Goal: Find contact information: Find contact information

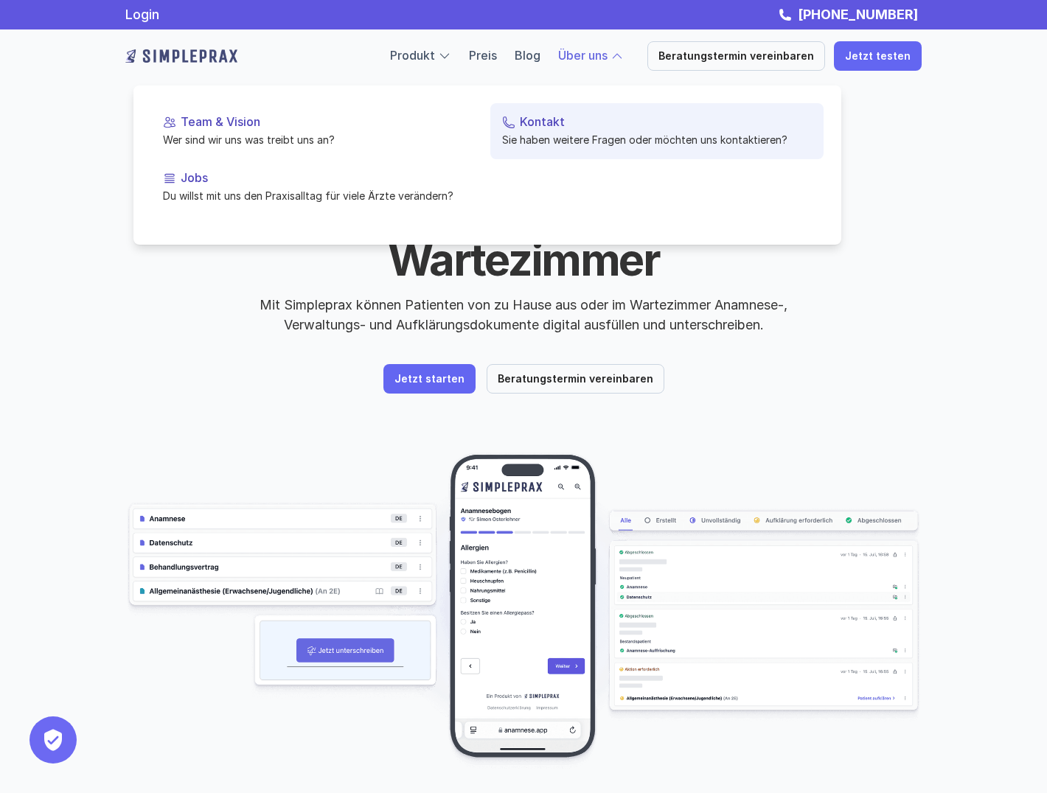
click at [530, 119] on p "Kontakt" at bounding box center [666, 122] width 292 height 14
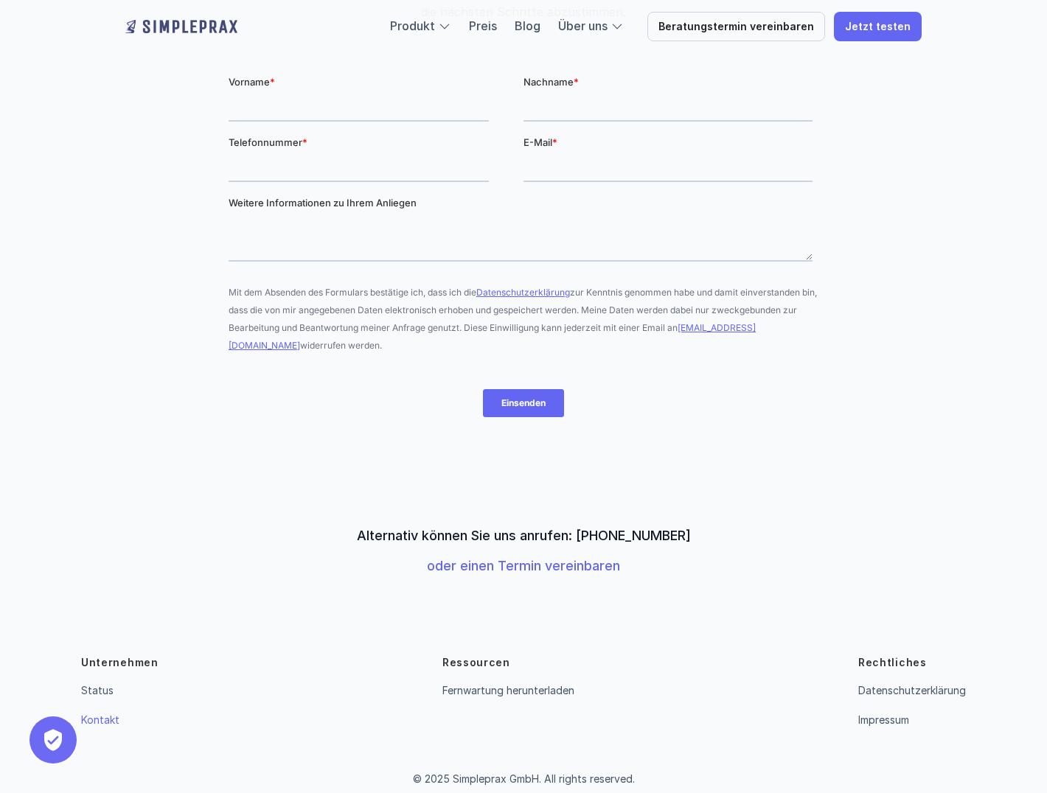
scroll to position [264, 0]
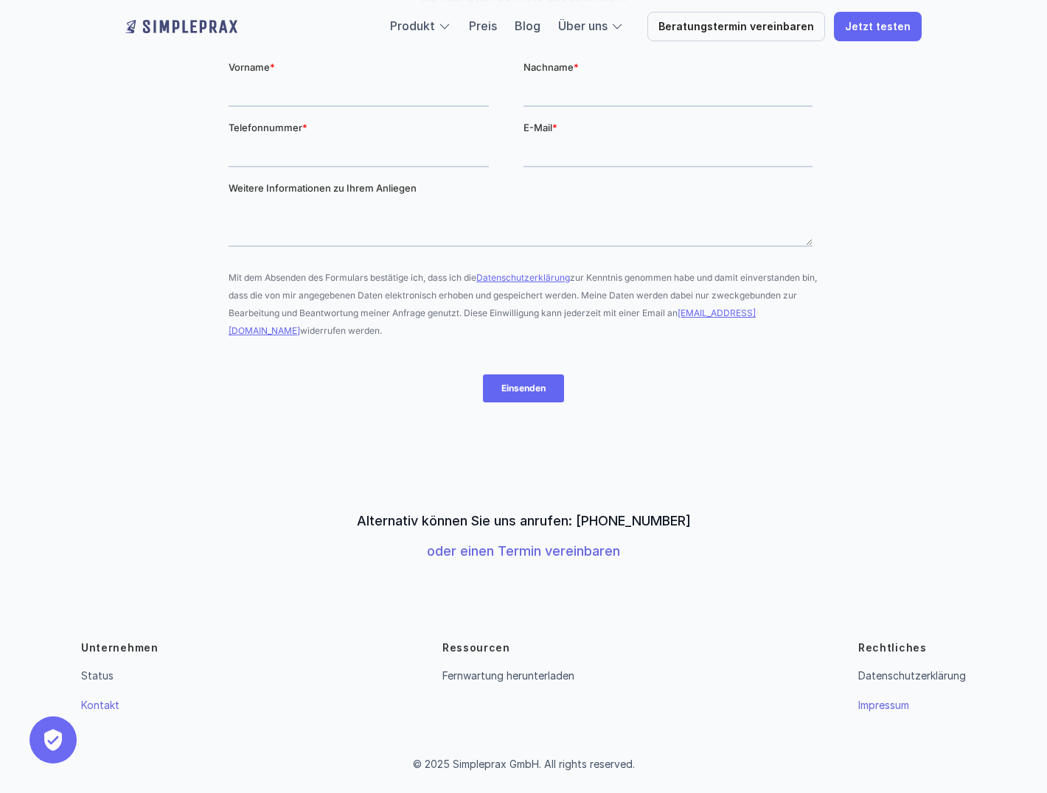
click at [885, 706] on link "Impressum" at bounding box center [883, 705] width 51 height 13
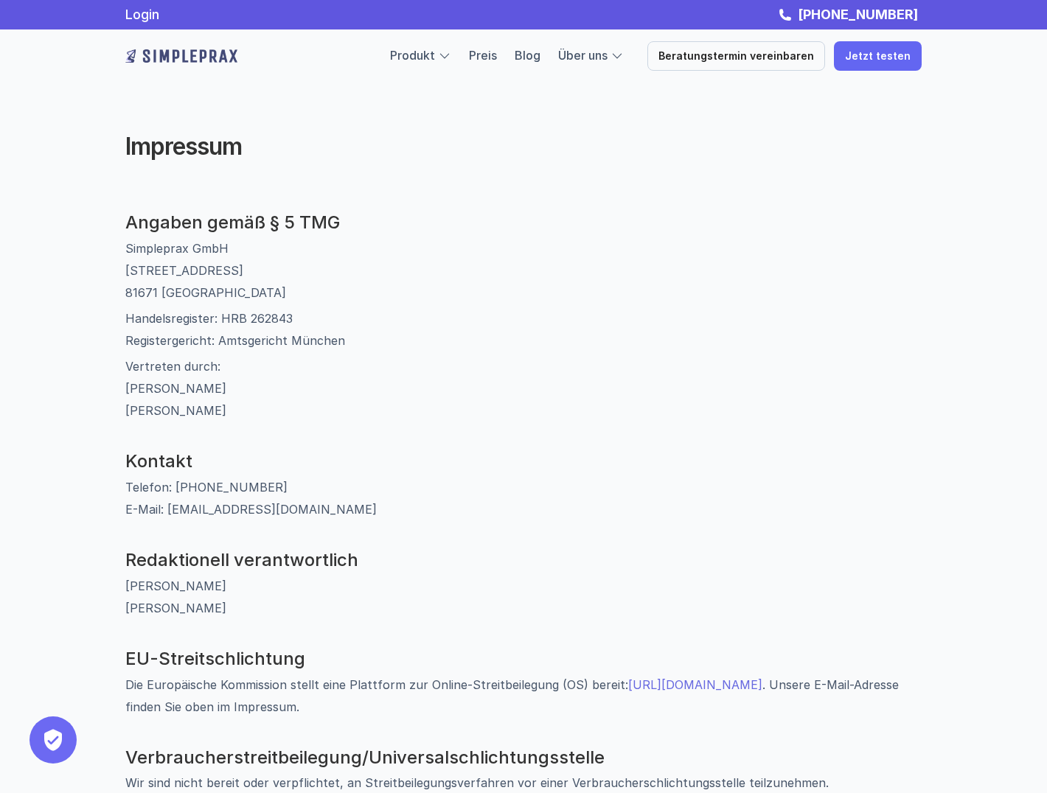
click at [129, 248] on p "Simpleprax GmbH [STREET_ADDRESS]" at bounding box center [523, 270] width 796 height 66
drag, startPoint x: 125, startPoint y: 250, endPoint x: 246, endPoint y: 286, distance: 126.2
click at [246, 286] on p "Simpleprax GmbH [STREET_ADDRESS]" at bounding box center [523, 270] width 796 height 66
copy p "Simpleprax GmbH [STREET_ADDRESS]"
